Goal: Navigation & Orientation: Find specific page/section

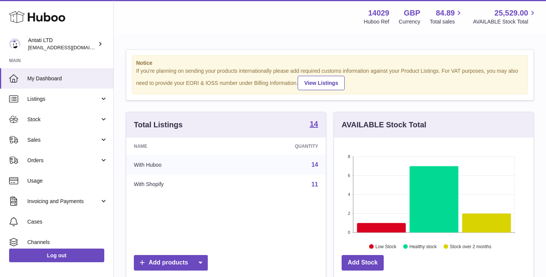
scroll to position [118, 199]
click at [426, 185] on icon at bounding box center [433, 199] width 49 height 66
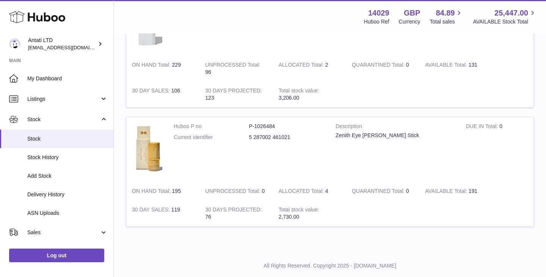
scroll to position [379, 0]
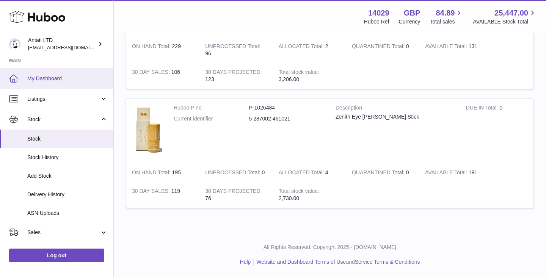
click at [45, 80] on span "My Dashboard" at bounding box center [67, 78] width 80 height 7
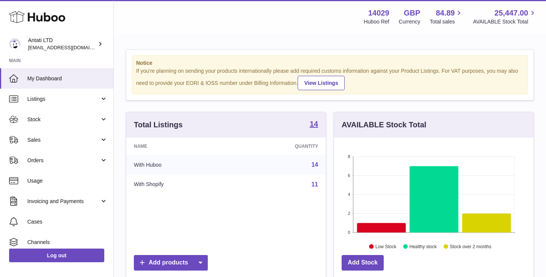
scroll to position [118, 199]
